Goal: Information Seeking & Learning: Learn about a topic

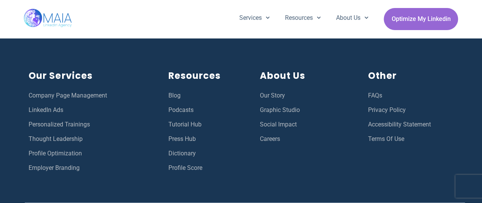
scroll to position [3022, 0]
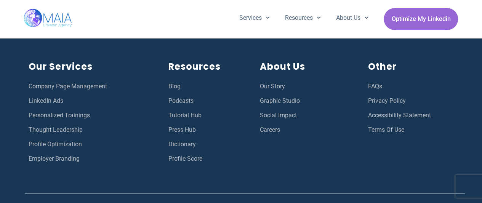
click at [179, 115] on span "Tutorial Hub" at bounding box center [184, 115] width 33 height 10
click at [181, 115] on span "Tutorial Hub" at bounding box center [184, 115] width 33 height 10
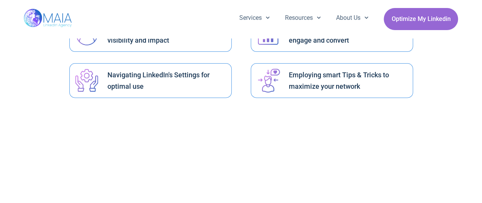
scroll to position [48, 0]
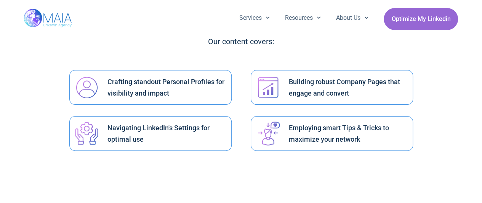
click at [330, 132] on h2 "Employing smart Tips & Tricks to maximize your network​" at bounding box center [348, 133] width 119 height 23
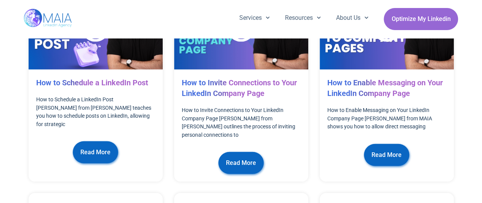
scroll to position [789, 0]
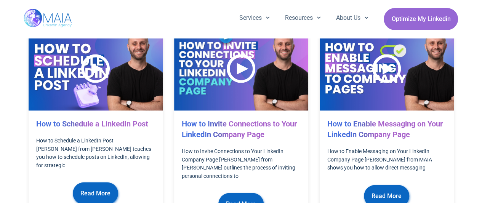
click at [244, 197] on span "Read More" at bounding box center [241, 204] width 30 height 14
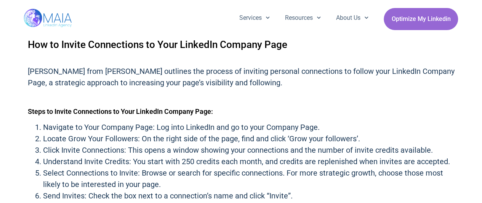
scroll to position [238, 0]
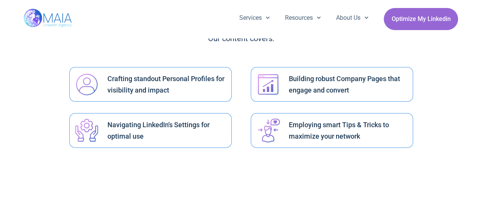
scroll to position [57, 0]
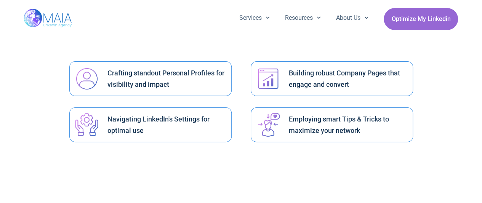
click at [271, 80] on img at bounding box center [268, 79] width 26 height 26
click at [306, 75] on h2 "Building robust Company Pages that engage and convert" at bounding box center [348, 78] width 119 height 23
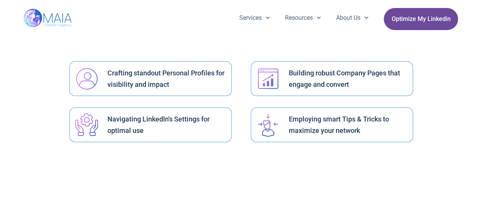
click at [441, 19] on span "Optimize My Linkedin" at bounding box center [420, 19] width 59 height 14
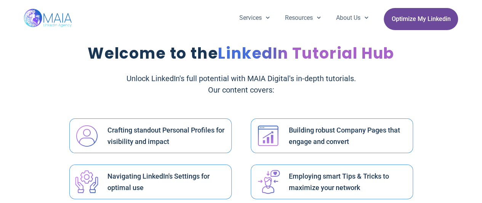
click at [428, 18] on span "Optimize My Linkedin" at bounding box center [420, 19] width 59 height 14
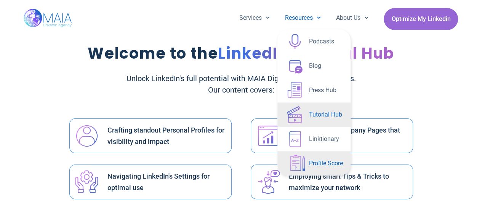
click at [314, 165] on link "Profile Score" at bounding box center [313, 163] width 73 height 24
